Goal: Check status: Check status

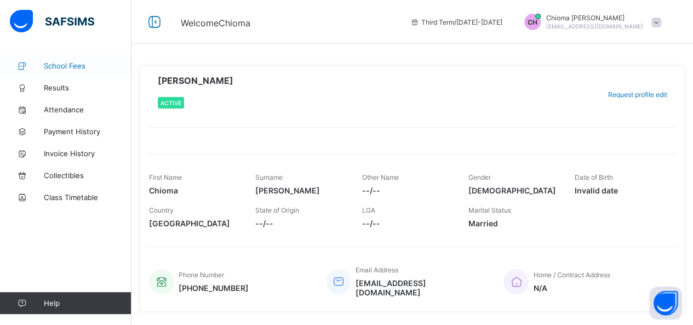
click at [65, 66] on span "School Fees" at bounding box center [88, 65] width 88 height 9
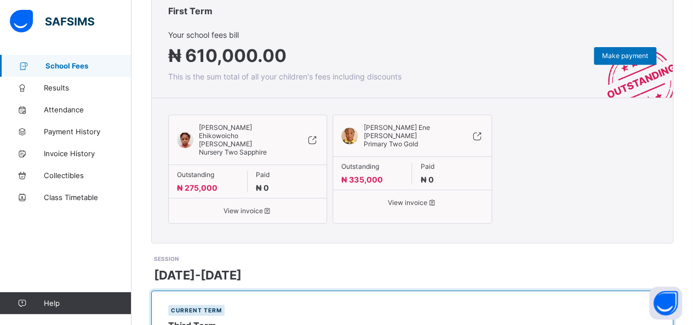
scroll to position [168, 0]
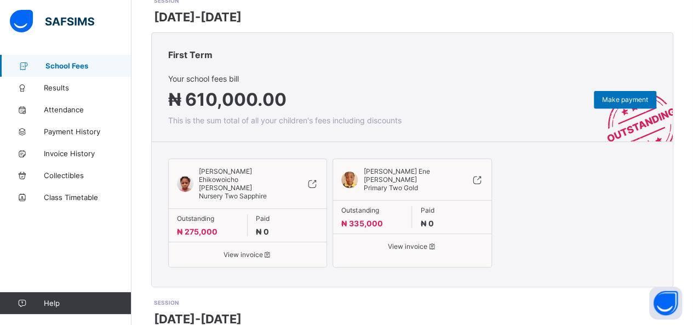
click at [254, 250] on span "View invoice" at bounding box center [247, 254] width 141 height 8
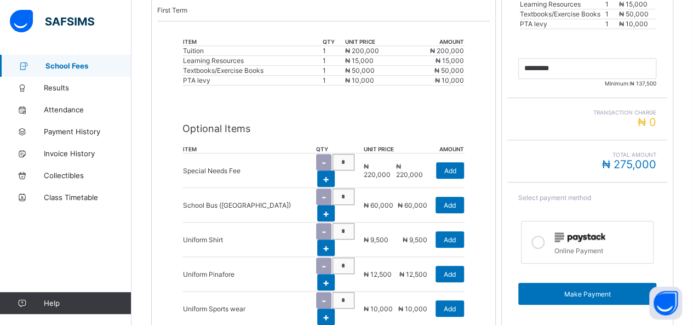
scroll to position [358, 0]
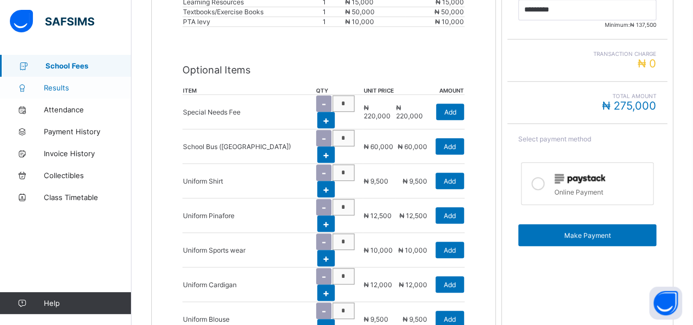
click at [53, 88] on span "Results" at bounding box center [88, 87] width 88 height 9
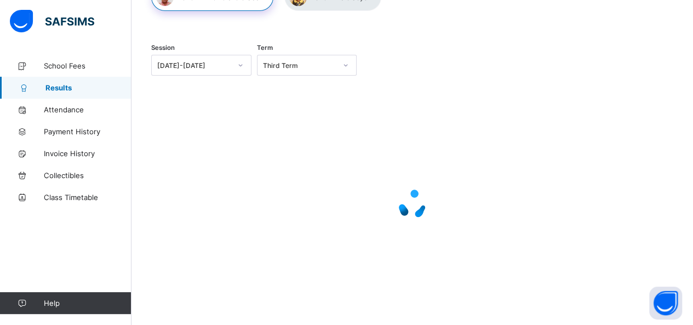
scroll to position [156, 0]
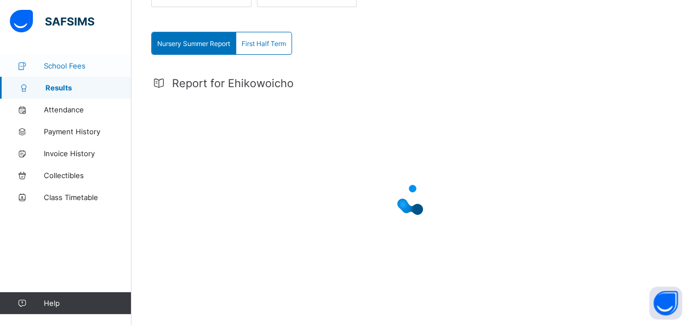
click at [82, 64] on span "School Fees" at bounding box center [88, 65] width 88 height 9
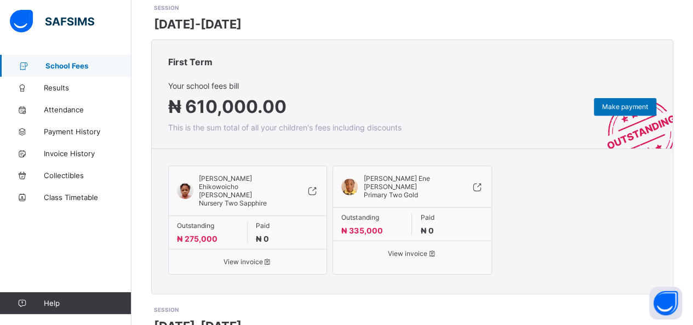
scroll to position [190, 0]
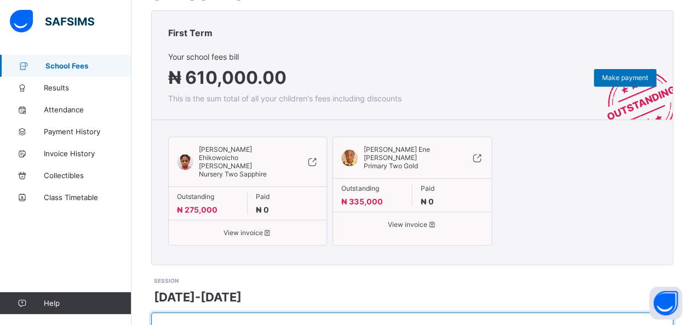
click at [404, 211] on div "View invoice" at bounding box center [412, 219] width 158 height 17
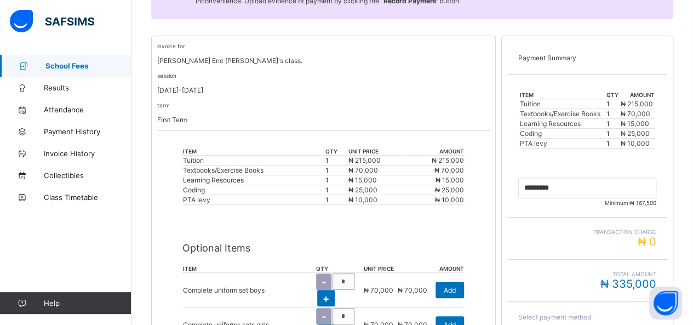
click at [96, 61] on span "School Fees" at bounding box center [88, 65] width 86 height 9
